Goal: Information Seeking & Learning: Check status

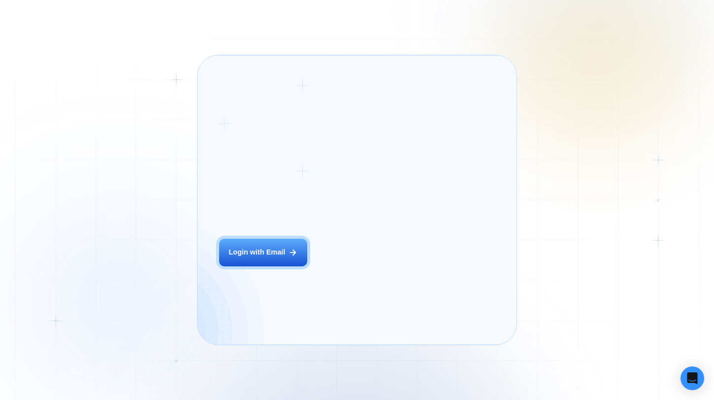
click at [291, 253] on div "Login ‍ Welcome to GigRadar. AI Business Manager for Agencies Login with Email" at bounding box center [275, 200] width 135 height 268
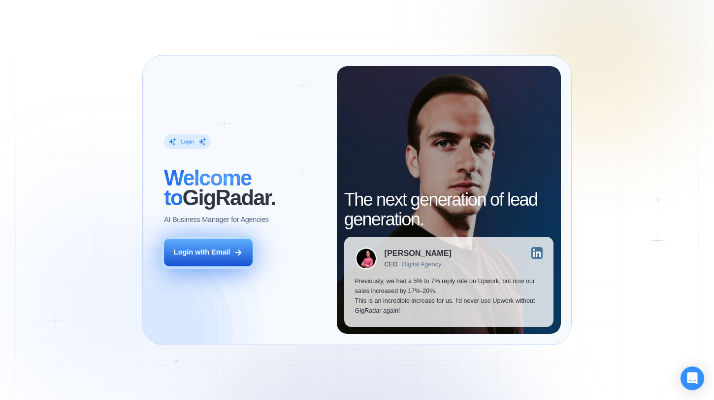
click at [230, 252] on div "Login with Email" at bounding box center [202, 252] width 57 height 10
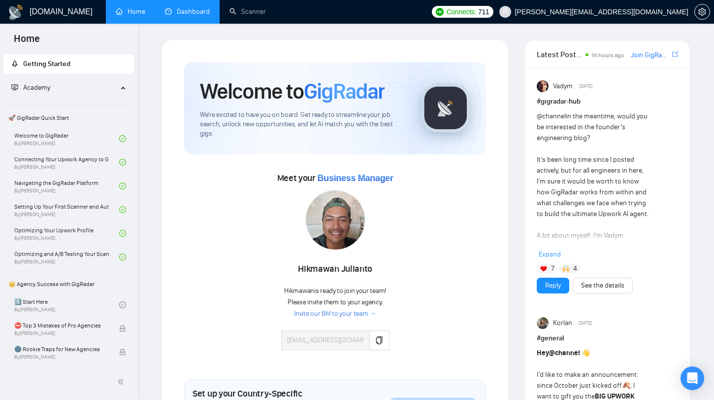
click at [180, 9] on link "Dashboard" at bounding box center [187, 11] width 45 height 8
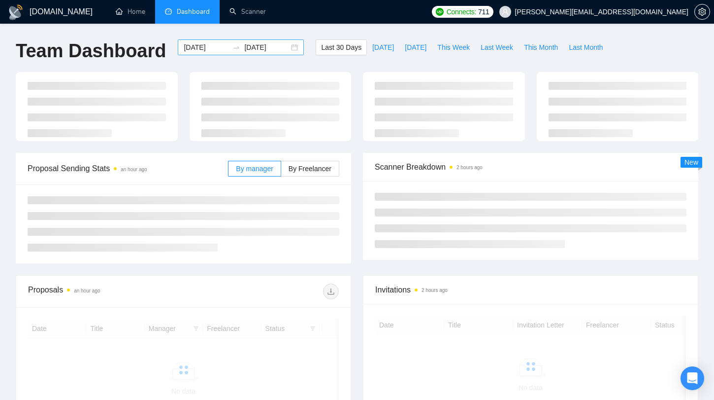
click at [220, 51] on input "[DATE]" at bounding box center [206, 47] width 45 height 11
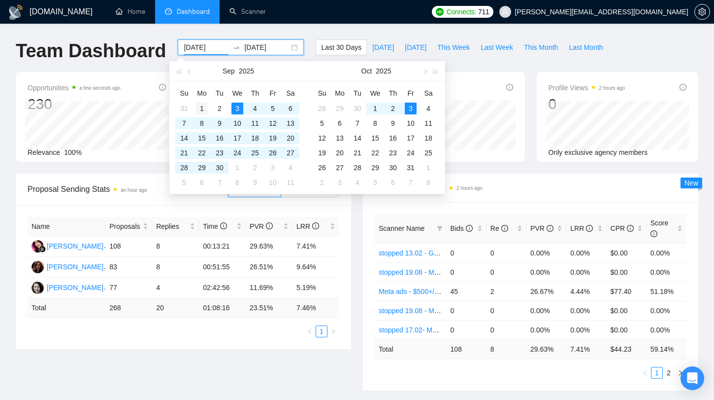
type input "[DATE]"
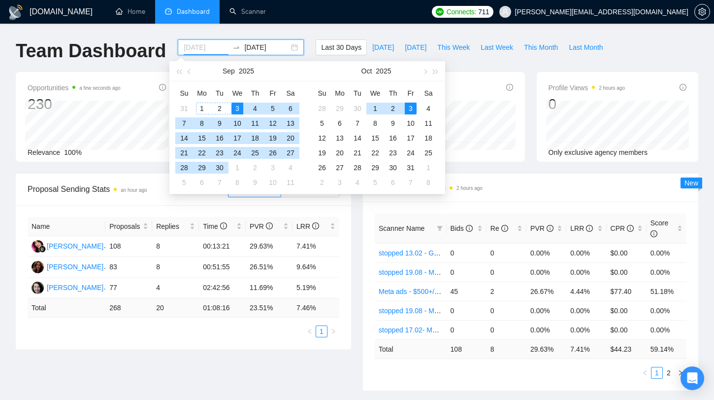
click at [195, 102] on td "1" at bounding box center [202, 108] width 18 height 15
click at [220, 165] on div "30" at bounding box center [220, 168] width 12 height 12
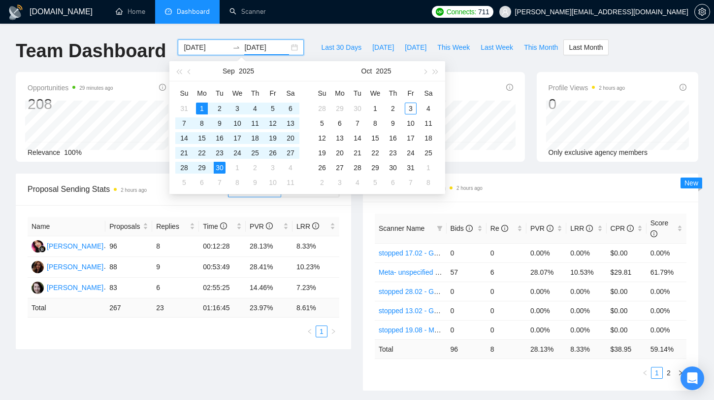
type input "[DATE]"
click at [99, 347] on div "Name Proposals Replies Time PVR LRR Ni Komang Sepiani 96 8 00:12:28 28.13% 8.33…" at bounding box center [184, 277] width 336 height 144
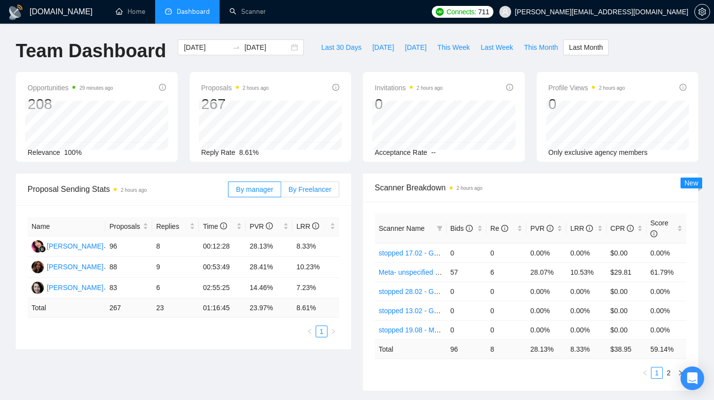
click at [306, 191] on span "By Freelancer" at bounding box center [310, 189] width 43 height 8
click at [281, 192] on input "By Freelancer" at bounding box center [281, 192] width 0 height 0
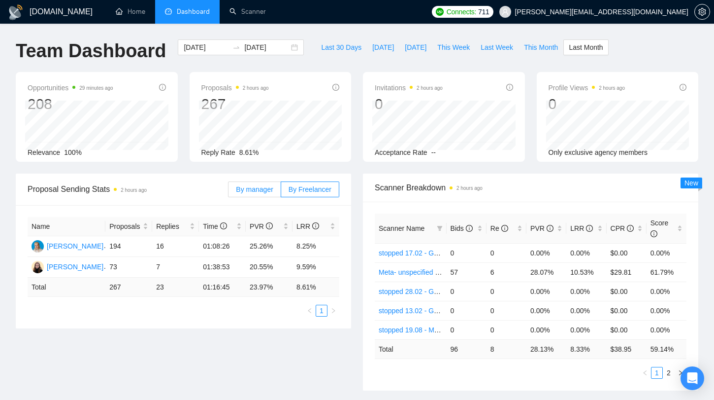
click at [268, 189] on span "By manager" at bounding box center [254, 189] width 37 height 8
click at [229, 192] on input "By manager" at bounding box center [229, 192] width 0 height 0
